Goal: Task Accomplishment & Management: Use online tool/utility

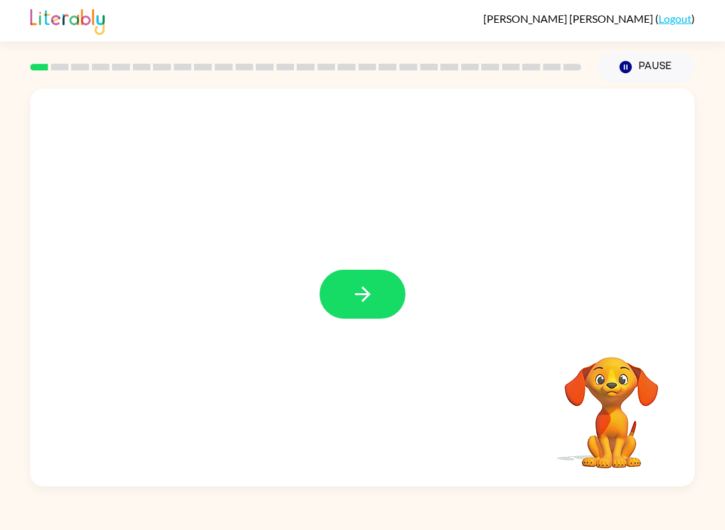
click at [346, 286] on button "button" at bounding box center [362, 294] width 86 height 49
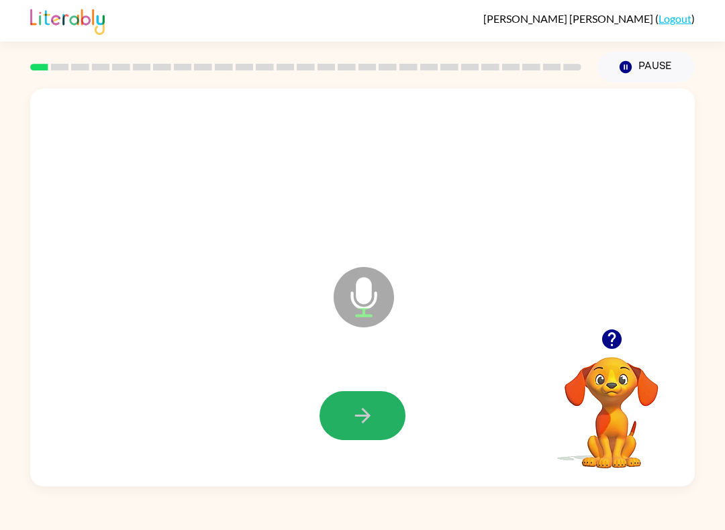
click at [335, 426] on button "button" at bounding box center [362, 415] width 86 height 49
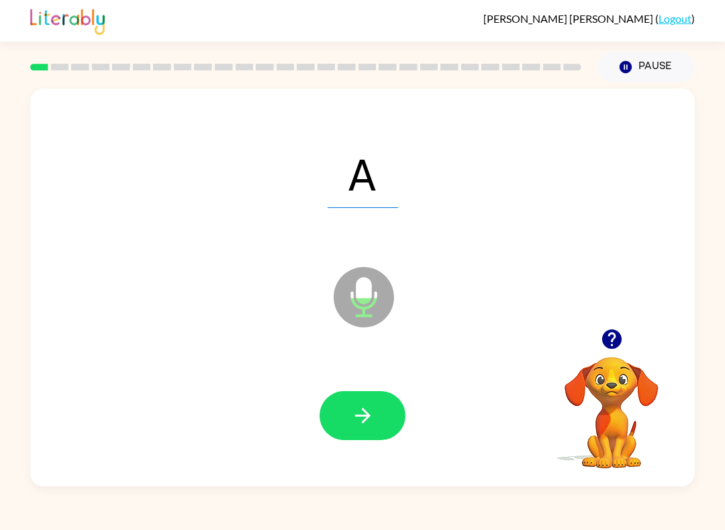
click at [392, 396] on button "button" at bounding box center [362, 415] width 86 height 49
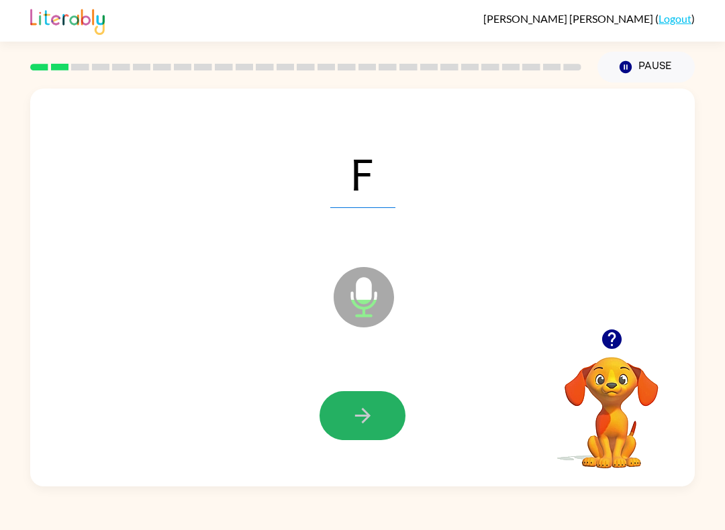
click at [366, 420] on icon "button" at bounding box center [361, 415] width 15 height 15
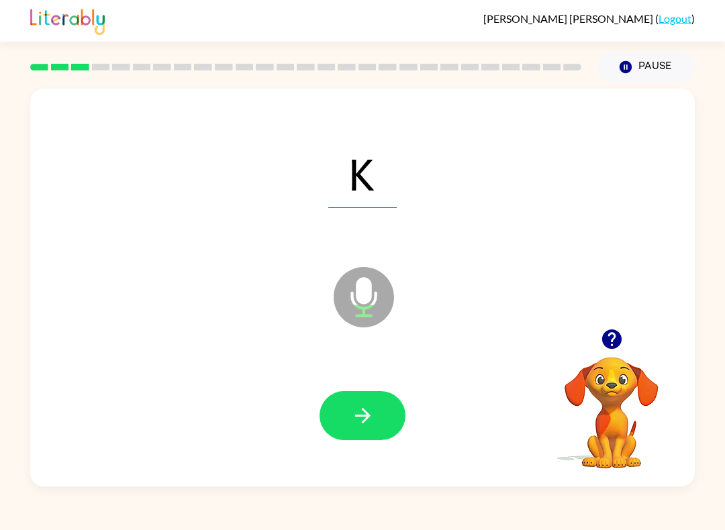
click at [348, 432] on button "button" at bounding box center [362, 415] width 86 height 49
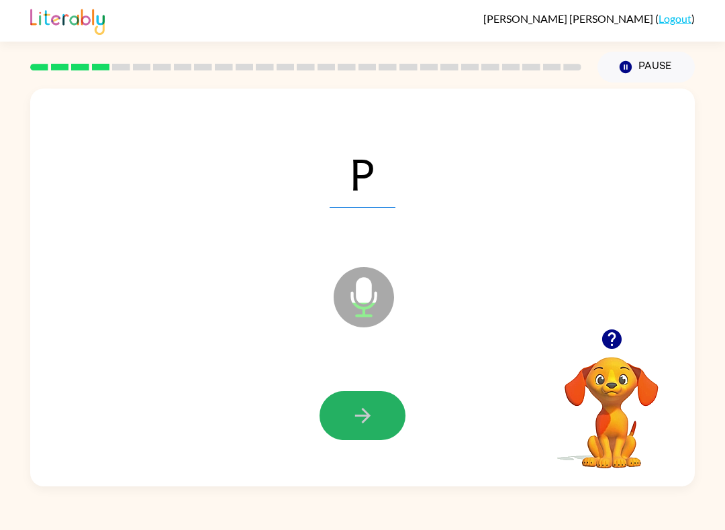
click at [370, 421] on icon "button" at bounding box center [362, 415] width 23 height 23
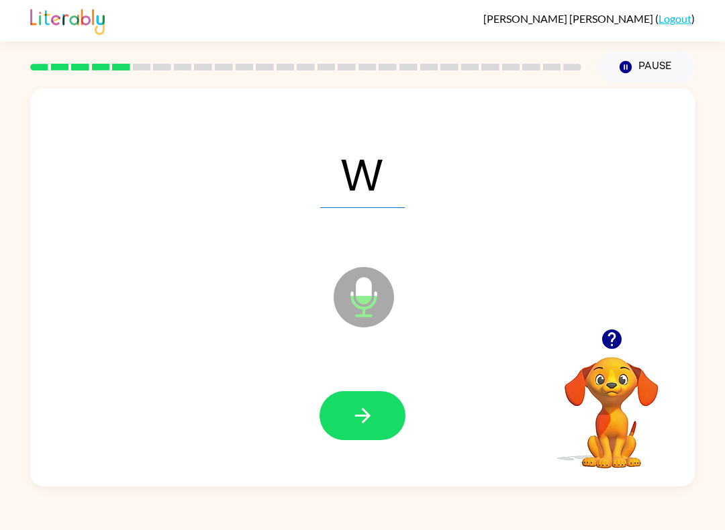
click at [362, 392] on button "button" at bounding box center [362, 415] width 86 height 49
click at [373, 415] on icon "button" at bounding box center [362, 415] width 23 height 23
click at [366, 415] on icon "button" at bounding box center [361, 415] width 15 height 15
click at [344, 428] on button "button" at bounding box center [362, 415] width 86 height 49
click at [364, 434] on button "button" at bounding box center [362, 415] width 86 height 49
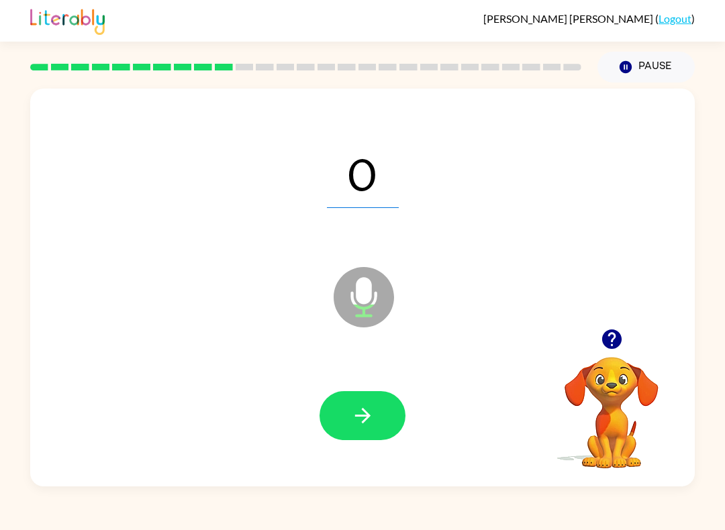
click at [393, 425] on button "button" at bounding box center [362, 415] width 86 height 49
click at [389, 415] on button "button" at bounding box center [362, 415] width 86 height 49
click at [334, 433] on button "button" at bounding box center [362, 415] width 86 height 49
click at [344, 438] on button "button" at bounding box center [362, 415] width 86 height 49
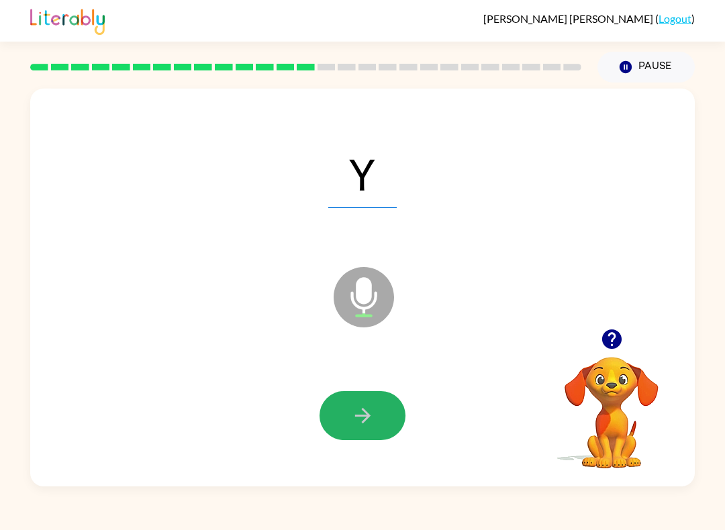
click at [372, 415] on icon "button" at bounding box center [362, 415] width 23 height 23
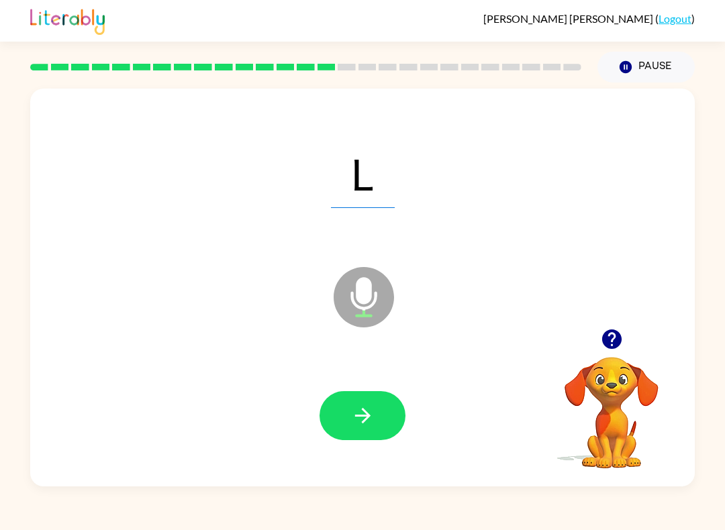
click at [342, 401] on button "button" at bounding box center [362, 415] width 86 height 49
click at [372, 426] on icon "button" at bounding box center [362, 415] width 23 height 23
click at [368, 409] on icon "button" at bounding box center [362, 415] width 23 height 23
click at [362, 394] on button "button" at bounding box center [362, 415] width 86 height 49
click at [362, 404] on button "button" at bounding box center [362, 415] width 86 height 49
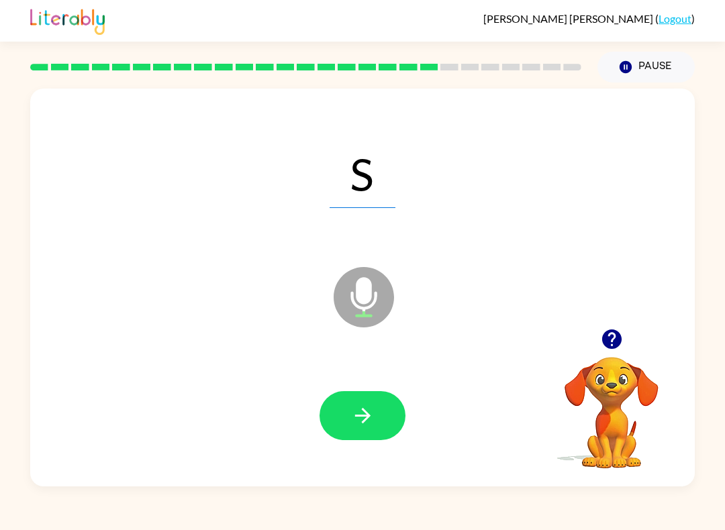
click at [344, 421] on button "button" at bounding box center [362, 415] width 86 height 49
click at [350, 430] on button "button" at bounding box center [362, 415] width 86 height 49
click at [340, 428] on button "button" at bounding box center [362, 415] width 86 height 49
click at [415, 428] on div at bounding box center [363, 415] width 638 height 115
click at [373, 407] on icon "button" at bounding box center [362, 415] width 23 height 23
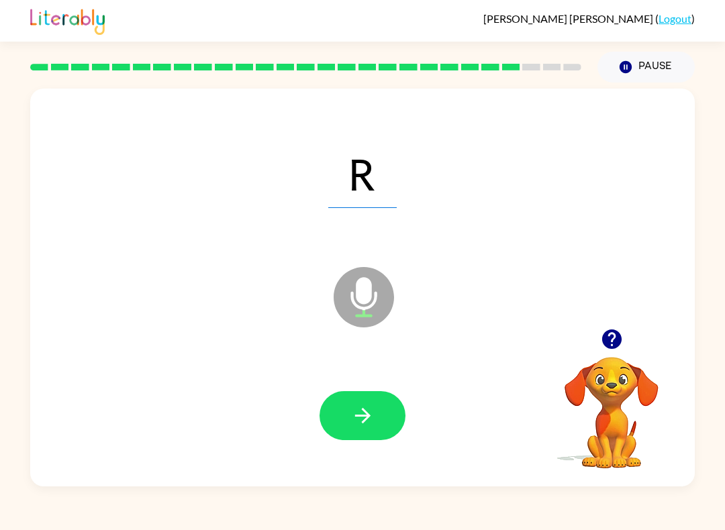
click at [334, 434] on button "button" at bounding box center [362, 415] width 86 height 49
click at [372, 411] on icon "button" at bounding box center [362, 415] width 23 height 23
click at [364, 413] on icon "button" at bounding box center [361, 415] width 15 height 15
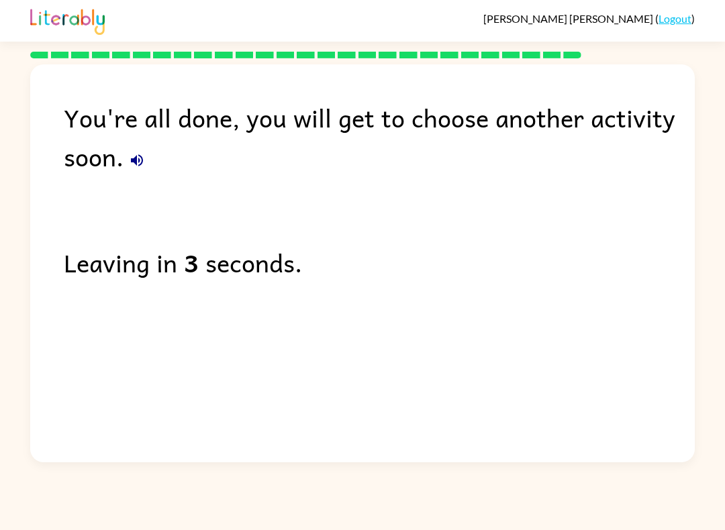
click at [690, 14] on link "Logout" at bounding box center [674, 18] width 33 height 13
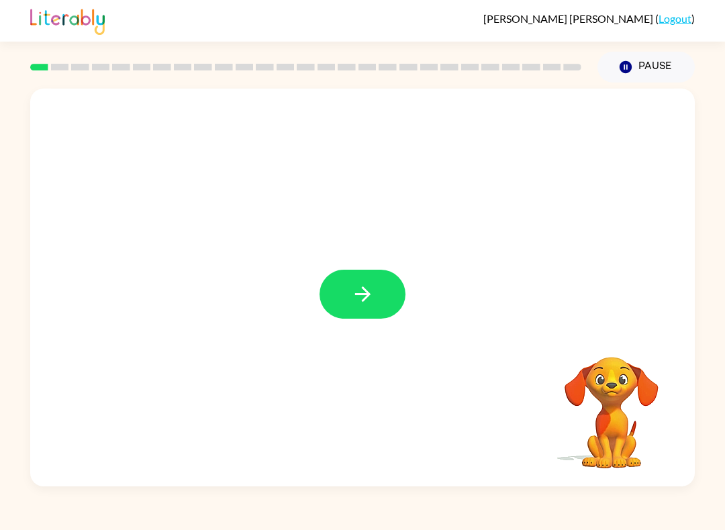
click at [351, 333] on div at bounding box center [362, 288] width 664 height 398
click at [321, 287] on button "button" at bounding box center [362, 294] width 86 height 49
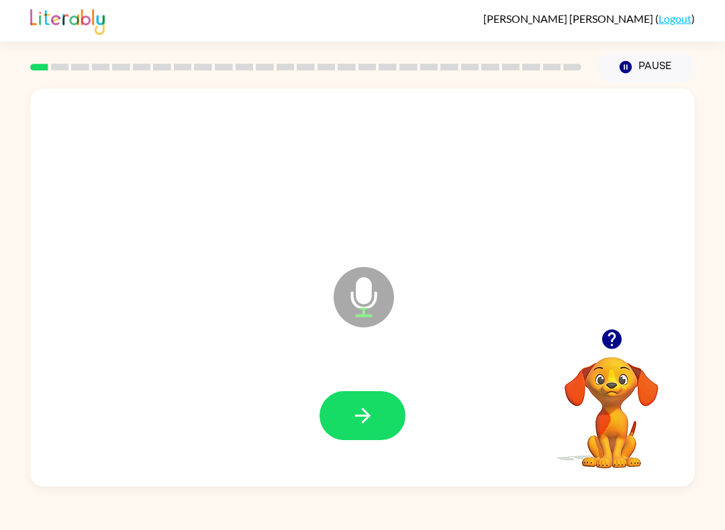
click at [364, 440] on button "button" at bounding box center [362, 415] width 86 height 49
click at [448, 190] on div "a" at bounding box center [363, 172] width 638 height 115
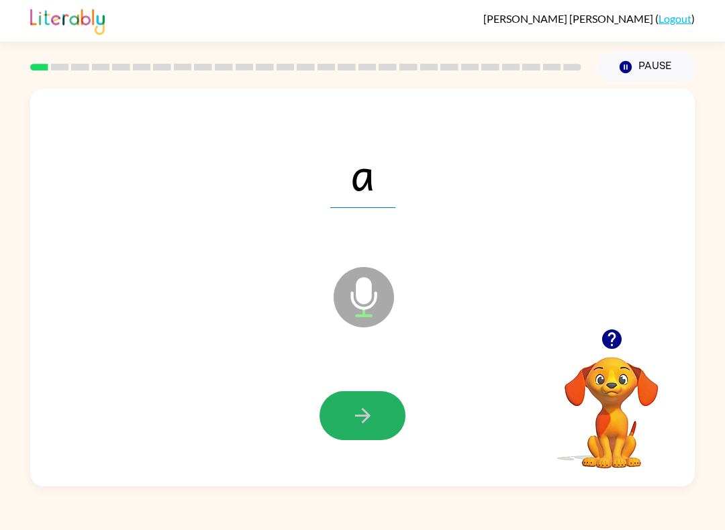
click at [370, 397] on button "button" at bounding box center [362, 415] width 86 height 49
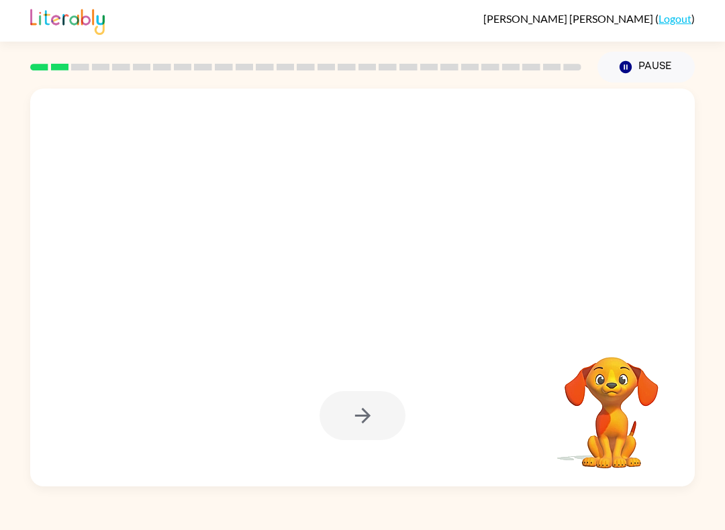
click at [652, 77] on button "Pause Pause" at bounding box center [645, 67] width 97 height 31
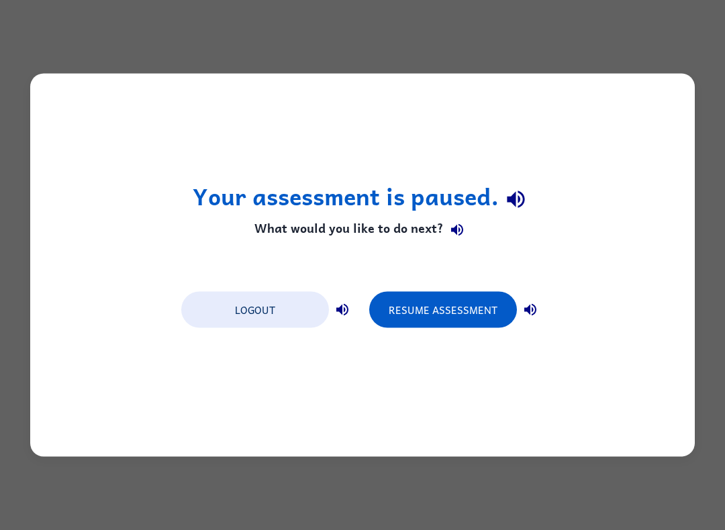
click at [459, 289] on div "Logout Resume Assessment" at bounding box center [362, 308] width 376 height 51
click at [464, 310] on button "Resume Assessment" at bounding box center [443, 310] width 148 height 36
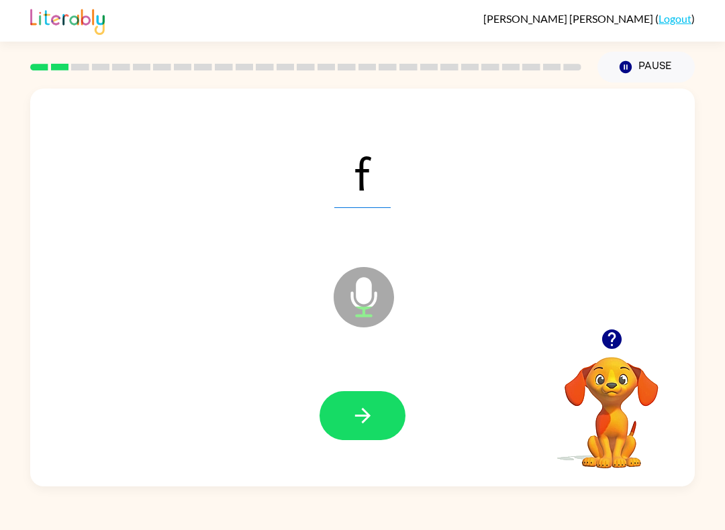
click at [388, 422] on button "button" at bounding box center [362, 415] width 86 height 49
click at [362, 421] on icon "button" at bounding box center [362, 415] width 23 height 23
click at [348, 403] on button "button" at bounding box center [362, 415] width 86 height 49
click at [374, 403] on button "button" at bounding box center [362, 415] width 86 height 49
click at [338, 416] on button "button" at bounding box center [362, 415] width 86 height 49
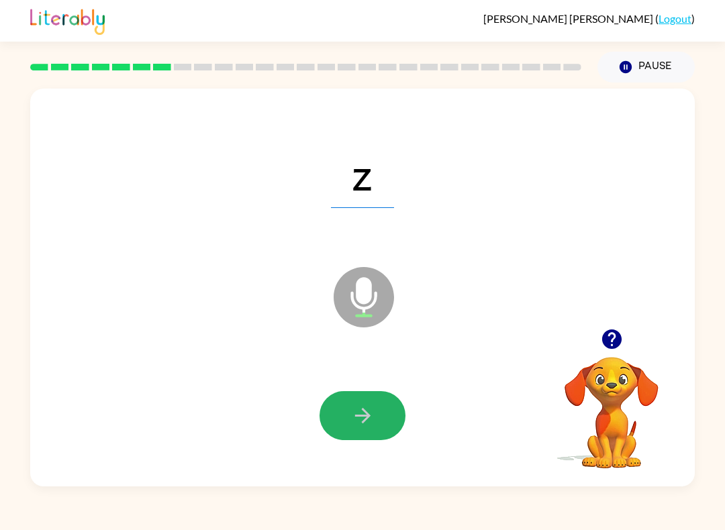
click at [389, 413] on button "button" at bounding box center [362, 415] width 86 height 49
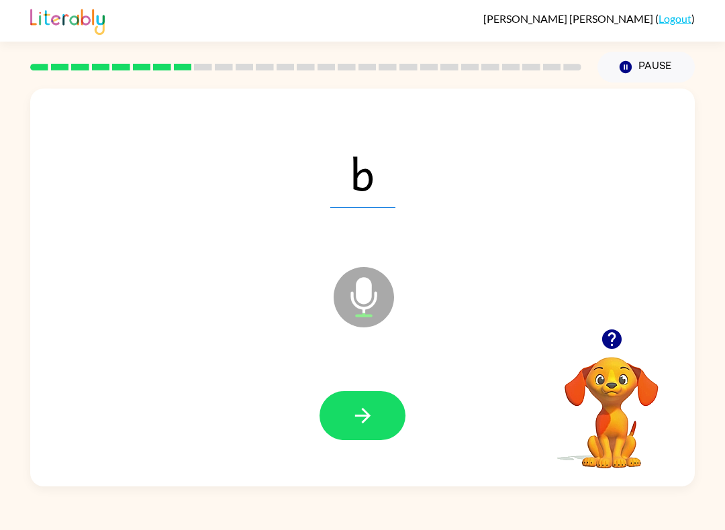
click at [367, 405] on icon "button" at bounding box center [362, 415] width 23 height 23
click at [351, 405] on icon "button" at bounding box center [362, 415] width 23 height 23
click at [356, 419] on icon "button" at bounding box center [362, 415] width 23 height 23
click at [350, 429] on button "button" at bounding box center [362, 415] width 86 height 49
click at [142, 476] on div "u Microphone The Microphone is here when it is your turn to talk" at bounding box center [362, 288] width 664 height 398
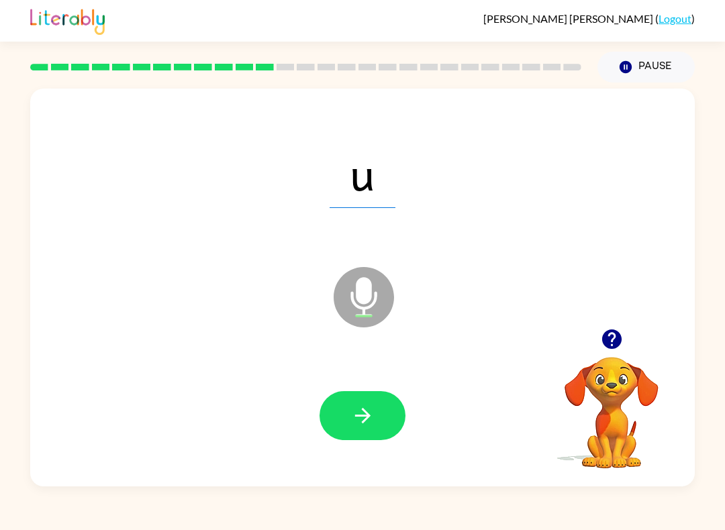
click at [348, 412] on button "button" at bounding box center [362, 415] width 86 height 49
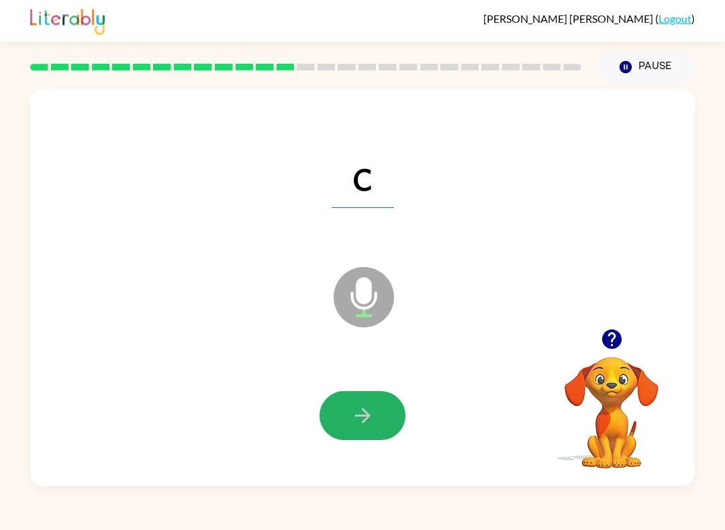
click at [383, 424] on button "button" at bounding box center [362, 415] width 86 height 49
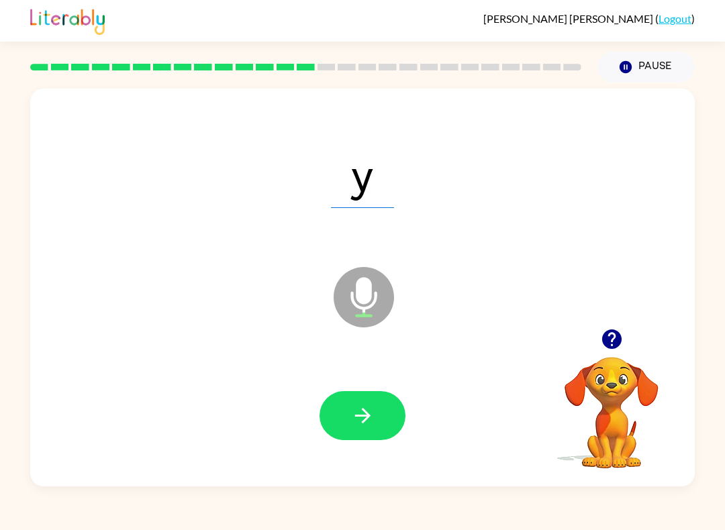
click at [362, 427] on icon "button" at bounding box center [362, 415] width 23 height 23
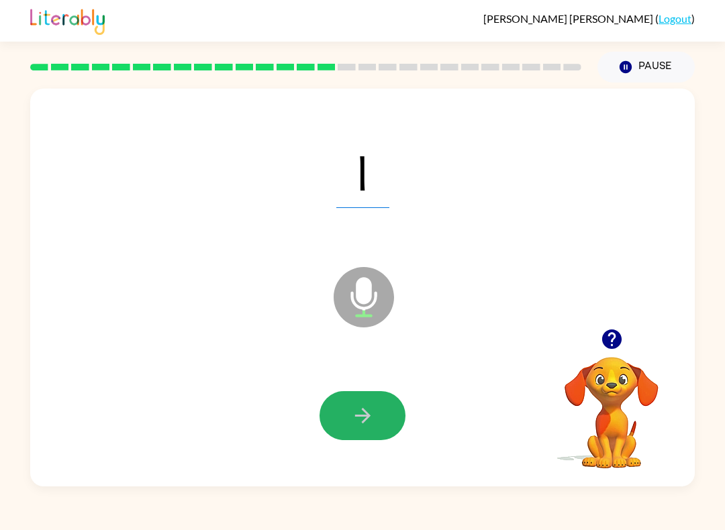
click at [391, 431] on button "button" at bounding box center [362, 415] width 86 height 49
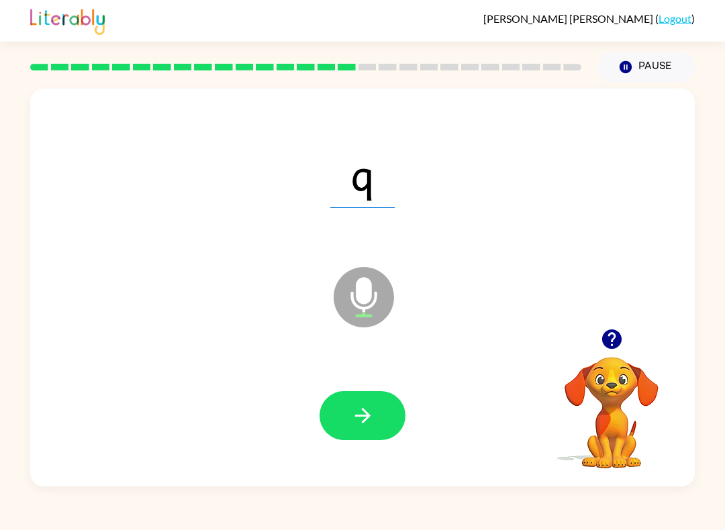
click at [364, 414] on icon "button" at bounding box center [362, 415] width 23 height 23
click at [374, 408] on icon "button" at bounding box center [362, 415] width 23 height 23
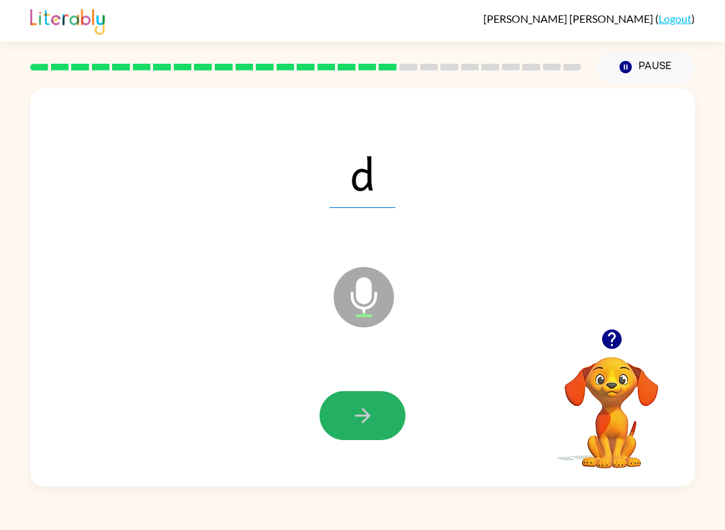
click at [371, 404] on button "button" at bounding box center [362, 415] width 86 height 49
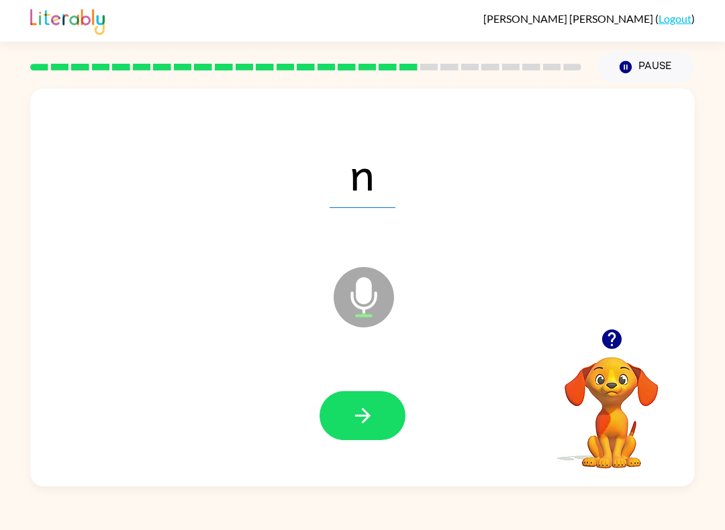
click at [372, 474] on div "n Microphone The Microphone is here when it is your turn to talk" at bounding box center [362, 288] width 664 height 398
click at [352, 420] on icon "button" at bounding box center [362, 415] width 23 height 23
click at [386, 428] on button "button" at bounding box center [362, 415] width 86 height 49
click at [370, 400] on button "button" at bounding box center [362, 415] width 86 height 49
click at [363, 407] on icon "button" at bounding box center [362, 415] width 23 height 23
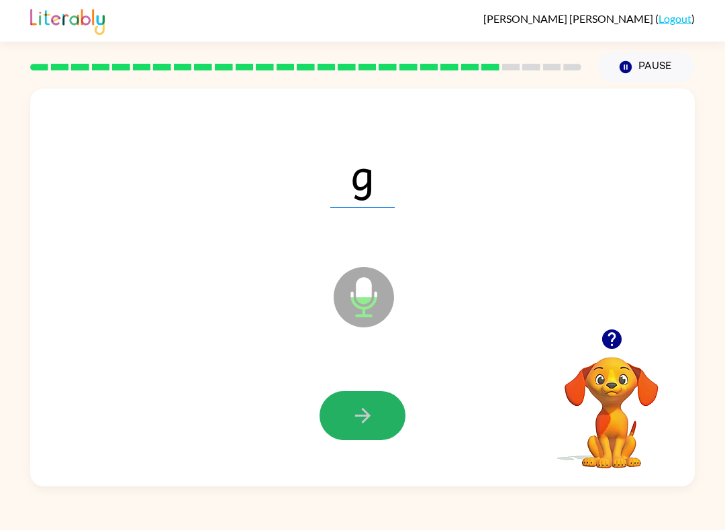
click at [344, 415] on button "button" at bounding box center [362, 415] width 86 height 49
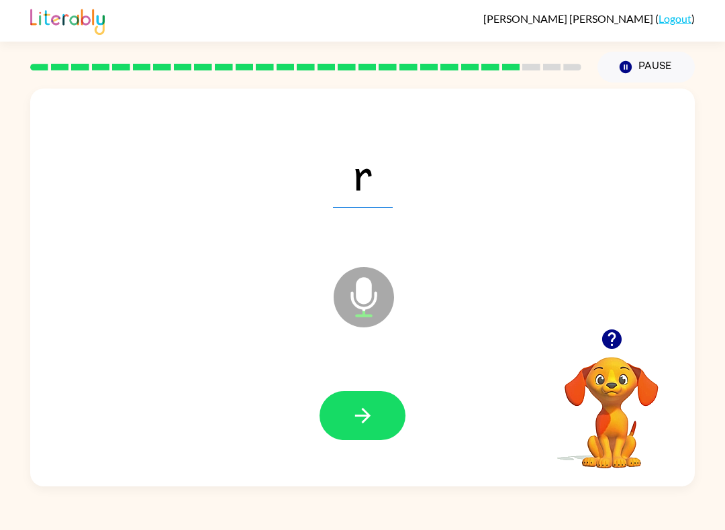
click at [358, 438] on button "button" at bounding box center [362, 415] width 86 height 49
click at [359, 434] on button "button" at bounding box center [362, 415] width 86 height 49
click at [385, 437] on button "button" at bounding box center [362, 415] width 86 height 49
